Goal: Ask a question

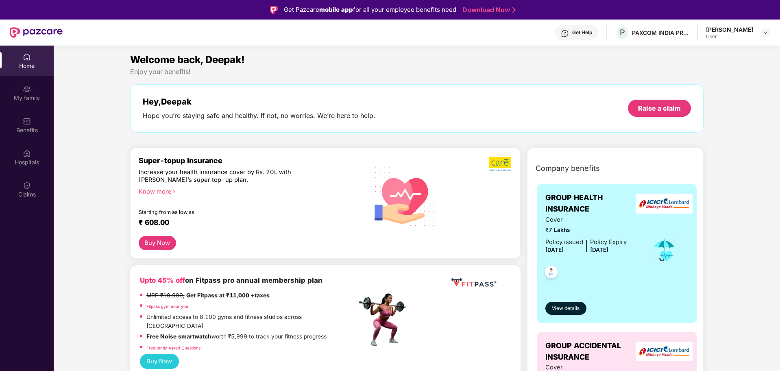
click at [583, 32] on div "Get Help" at bounding box center [582, 32] width 20 height 7
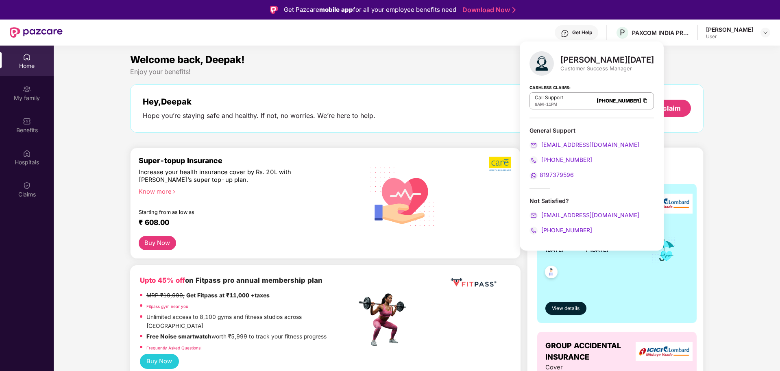
click at [343, 118] on div "Hope you’re staying safe and healthy. If not, no worries. We’re here to help." at bounding box center [259, 115] width 233 height 9
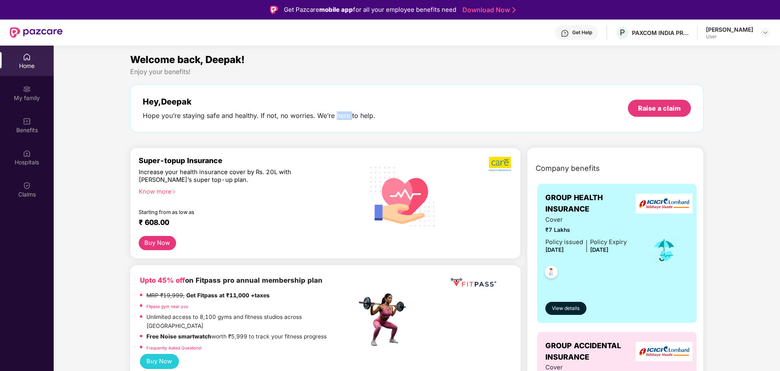
click at [343, 118] on div "Hope you’re staying safe and healthy. If not, no worries. We’re here to help." at bounding box center [259, 115] width 233 height 9
click at [312, 119] on div "Hope you’re staying safe and healthy. If not, no worries. We’re here to help." at bounding box center [259, 115] width 233 height 9
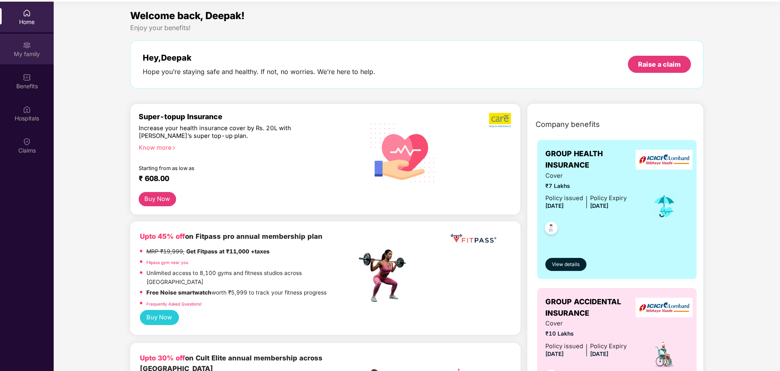
click at [27, 53] on div "My family" at bounding box center [27, 54] width 54 height 8
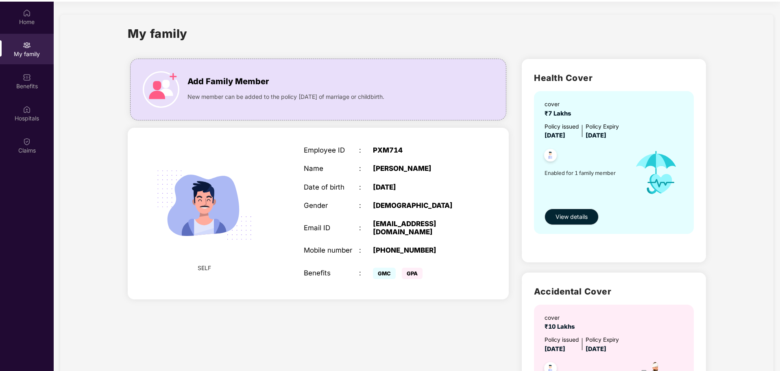
click at [414, 268] on span "GPA" at bounding box center [412, 273] width 21 height 11
click at [564, 218] on span "View details" at bounding box center [571, 216] width 32 height 9
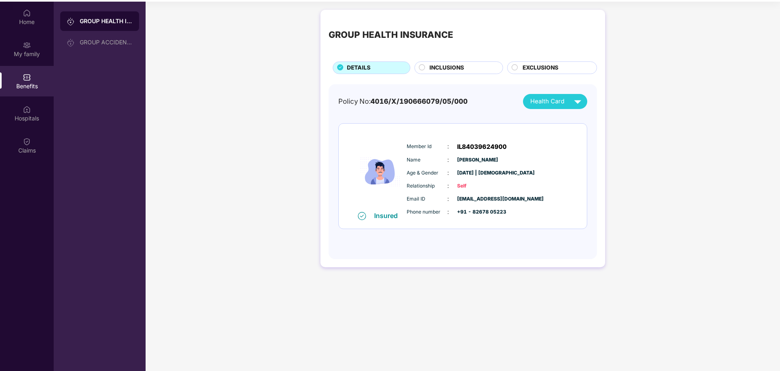
click at [423, 61] on div "INCLUSIONS" at bounding box center [458, 67] width 89 height 13
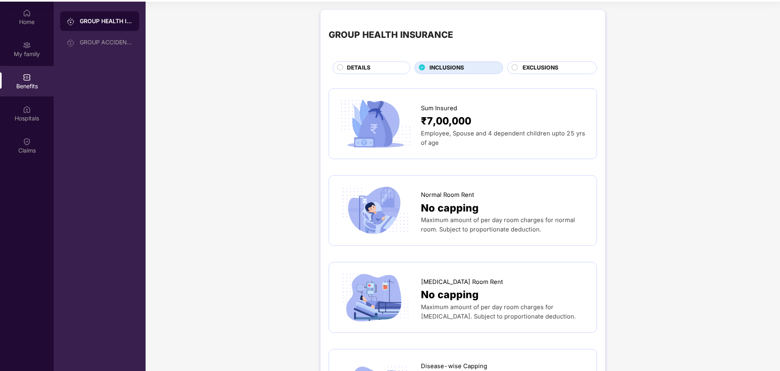
click at [420, 68] on icon at bounding box center [422, 67] width 6 height 6
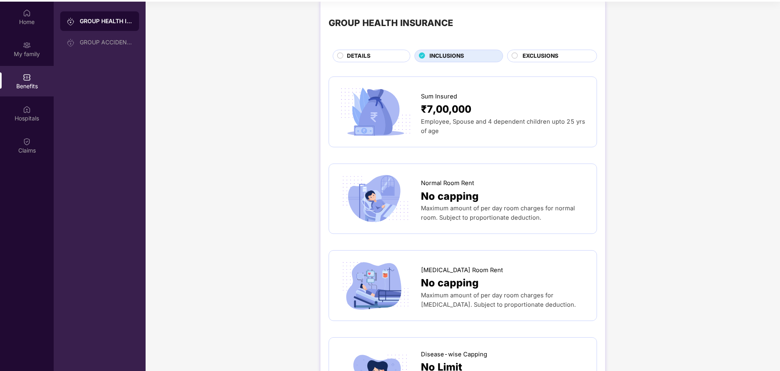
scroll to position [14, 0]
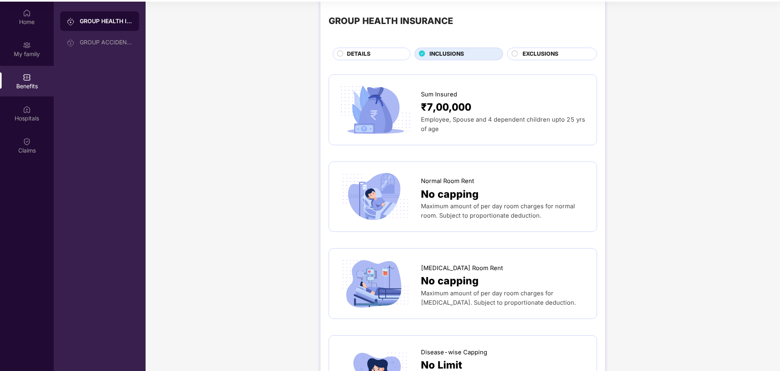
click at [542, 51] on span "EXCLUSIONS" at bounding box center [540, 54] width 36 height 9
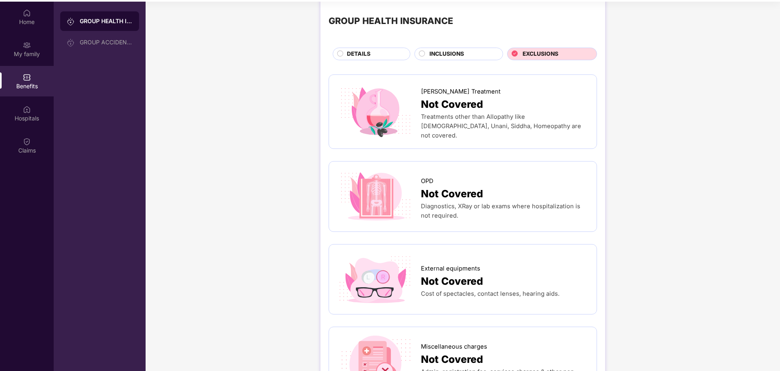
click at [500, 208] on div "Diagnostics, XRay or lab exams where hospitalization is not required." at bounding box center [505, 211] width 168 height 19
click at [486, 186] on div "Not Covered" at bounding box center [505, 194] width 168 height 16
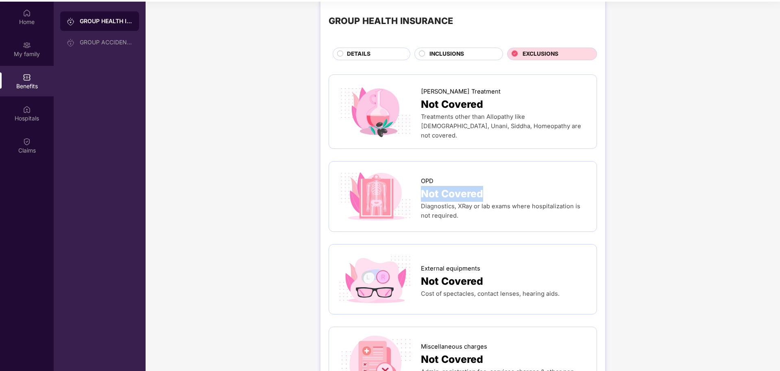
click at [486, 186] on div "Not Covered" at bounding box center [505, 194] width 168 height 16
click at [453, 207] on div "Diagnostics, XRay or lab exams where hospitalization is not required." at bounding box center [505, 211] width 168 height 19
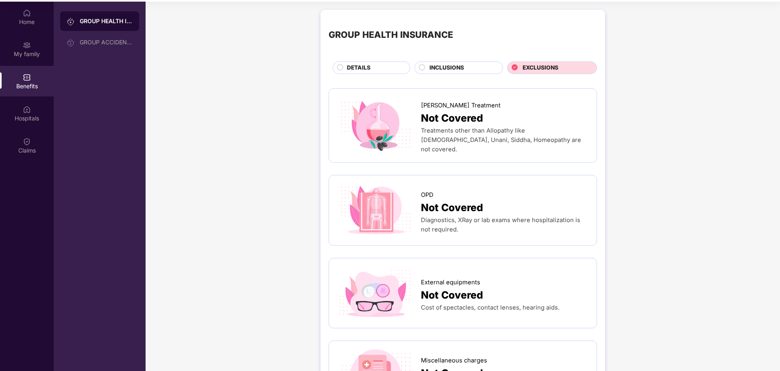
scroll to position [0, 0]
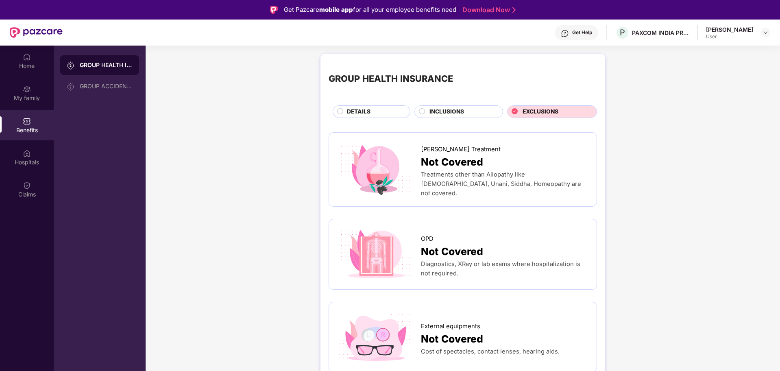
click at [585, 37] on div "Get Help" at bounding box center [577, 32] width 44 height 15
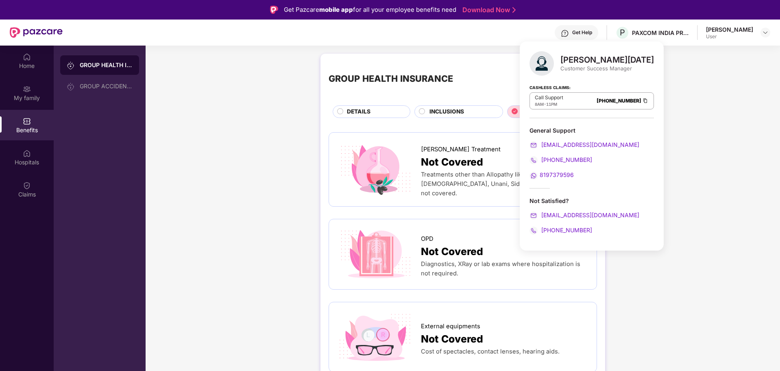
click at [560, 178] on div "8197379596" at bounding box center [591, 174] width 124 height 9
click at [567, 173] on span "8197379596" at bounding box center [557, 174] width 34 height 7
